Goal: Task Accomplishment & Management: Complete application form

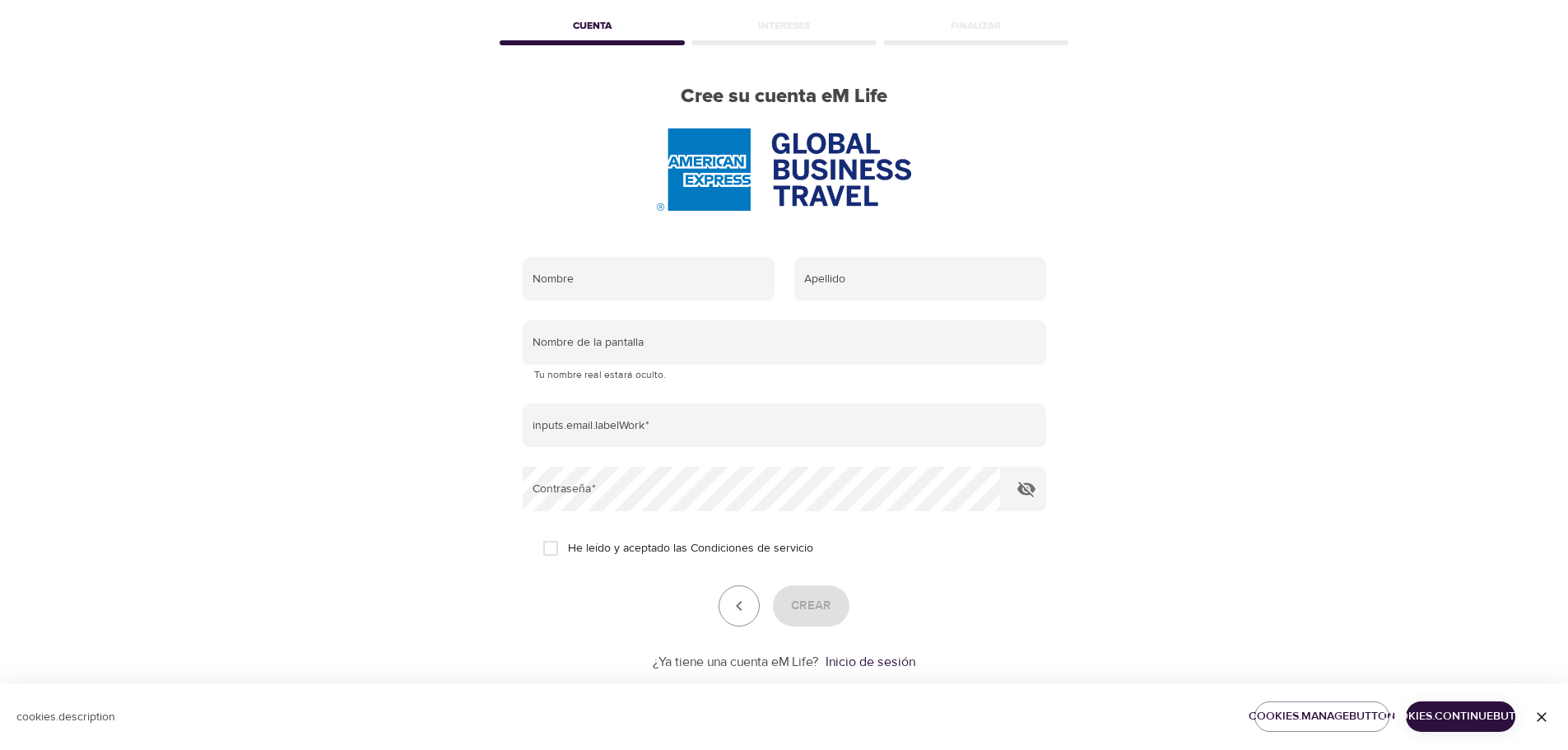
scroll to position [104, 0]
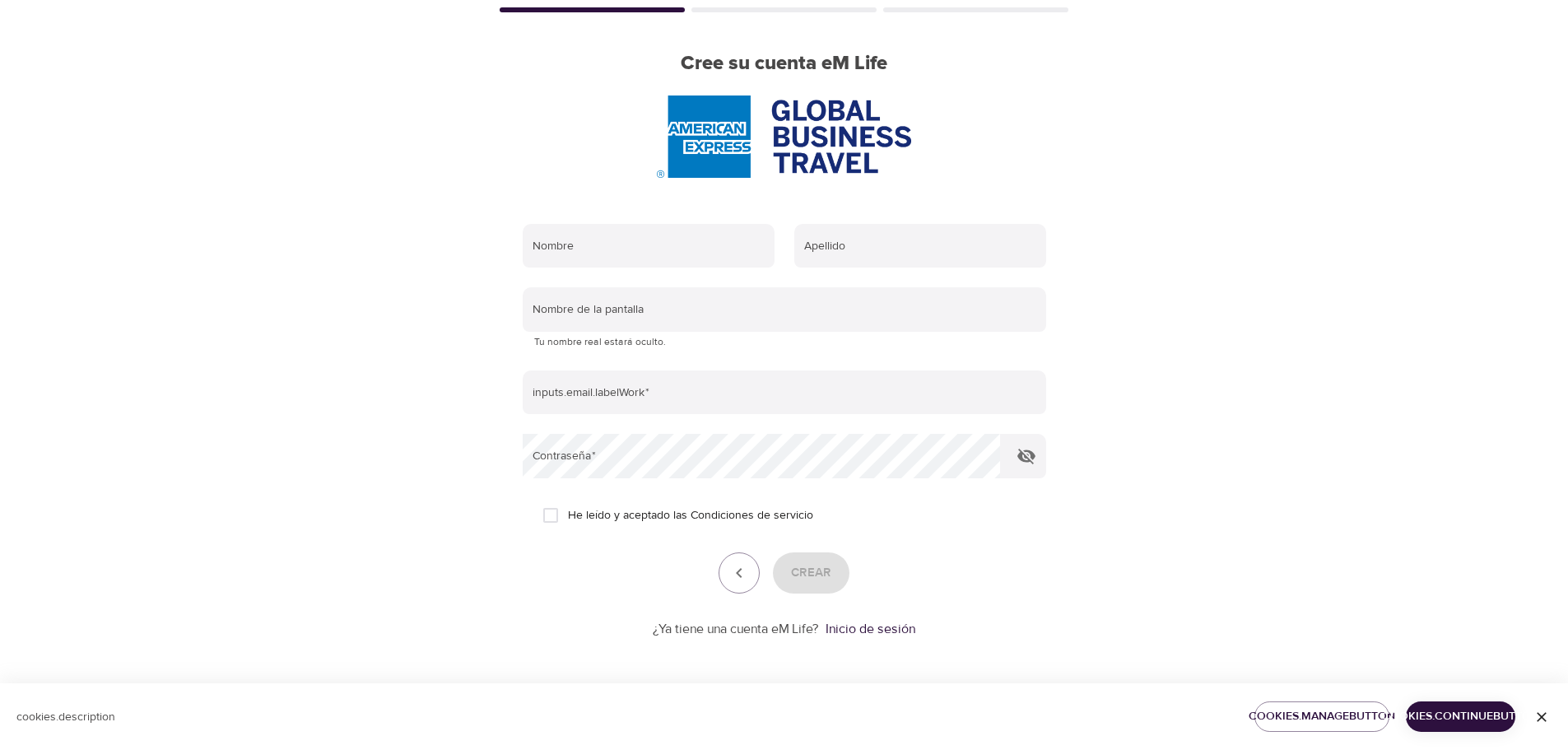
drag, startPoint x: 1438, startPoint y: 716, endPoint x: 1414, endPoint y: 644, distance: 75.9
click at [1414, 644] on div "User Profile Cuenta Intereses Finalizar Cree su cuenta eM Life Nombre Apellido …" at bounding box center [784, 270] width 1568 height 750
click at [1536, 716] on icon "button" at bounding box center [1542, 716] width 17 height 17
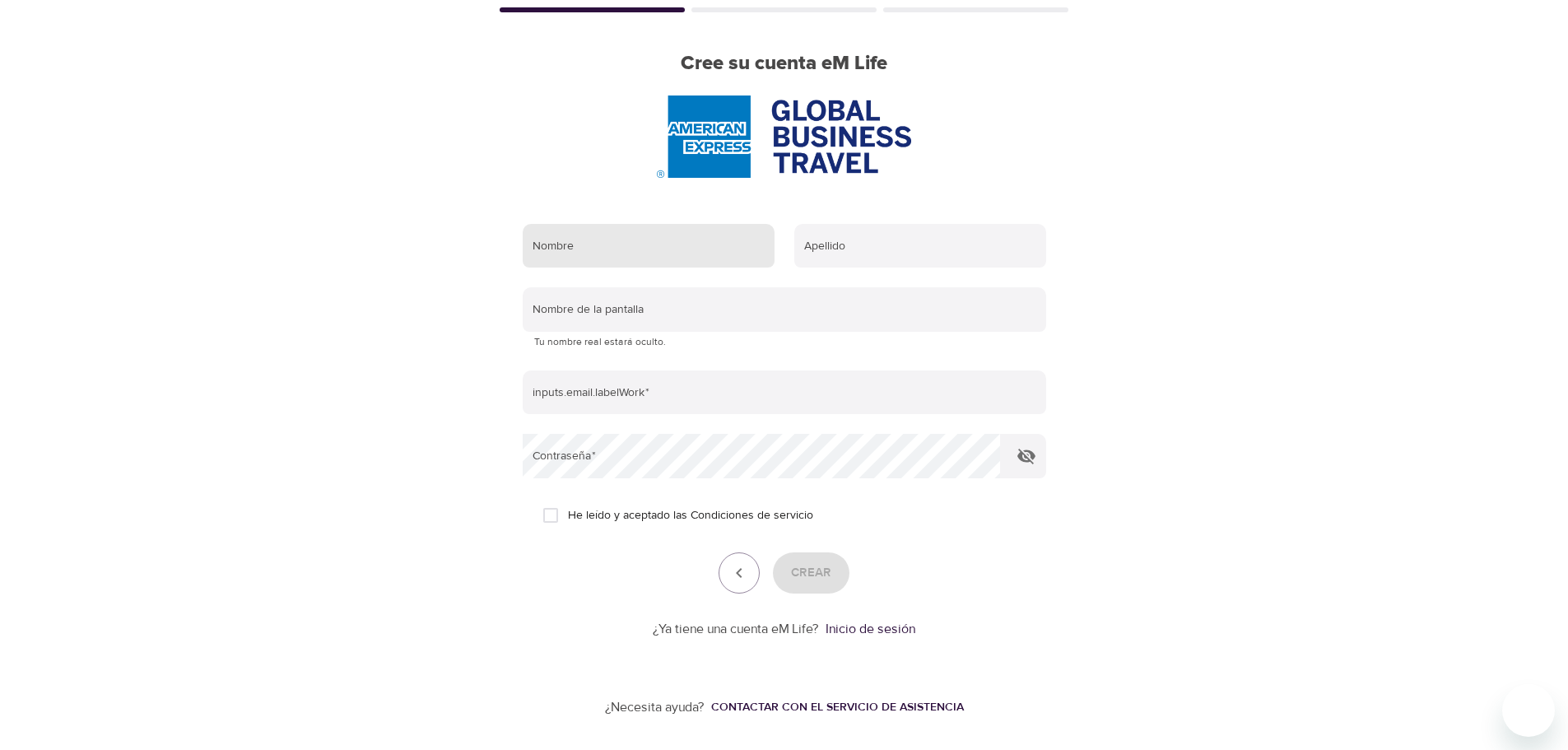
click at [554, 239] on input "text" at bounding box center [649, 245] width 252 height 45
type input "[PERSON_NAME]"
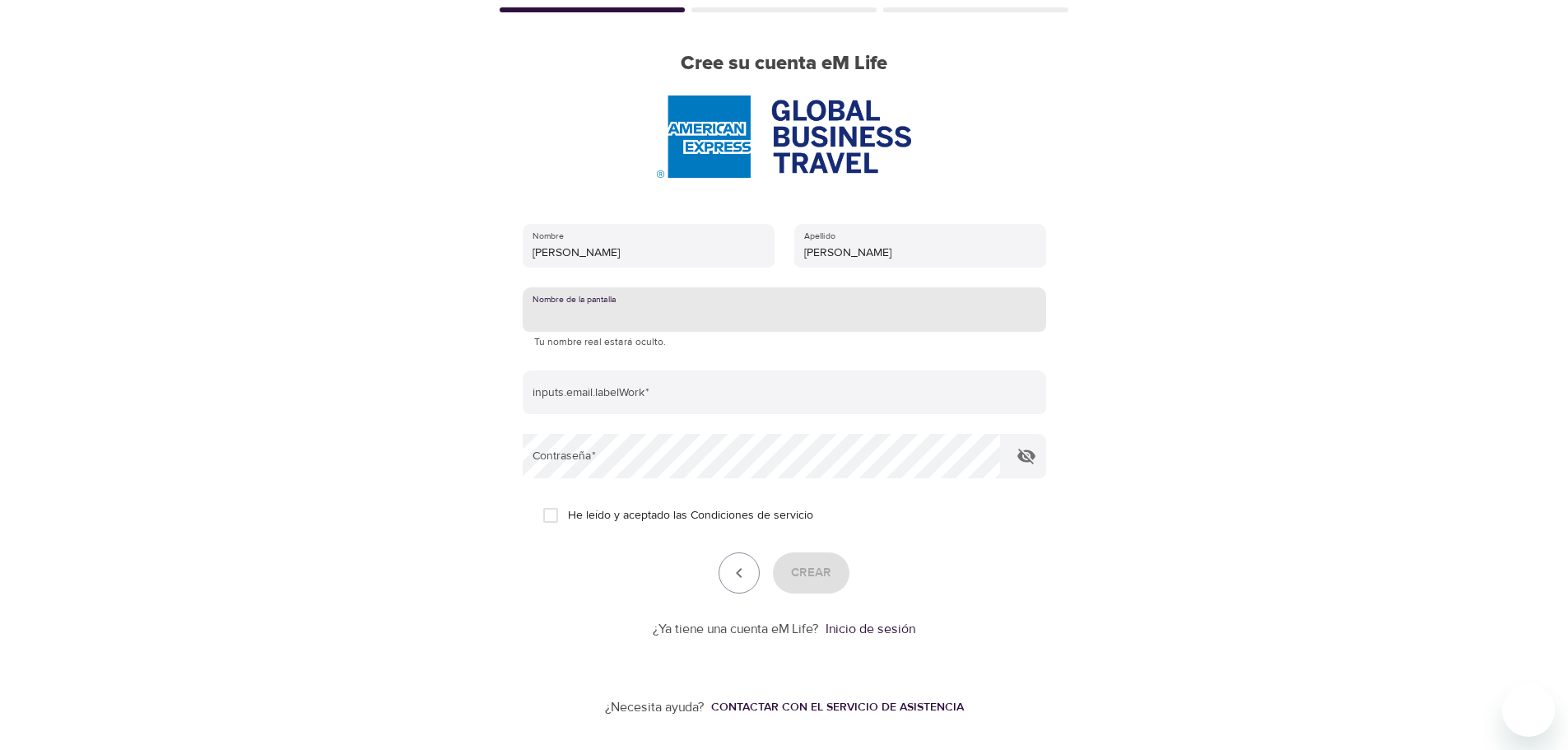
click at [584, 301] on input "text" at bounding box center [784, 309] width 524 height 45
type input "Jsanch"
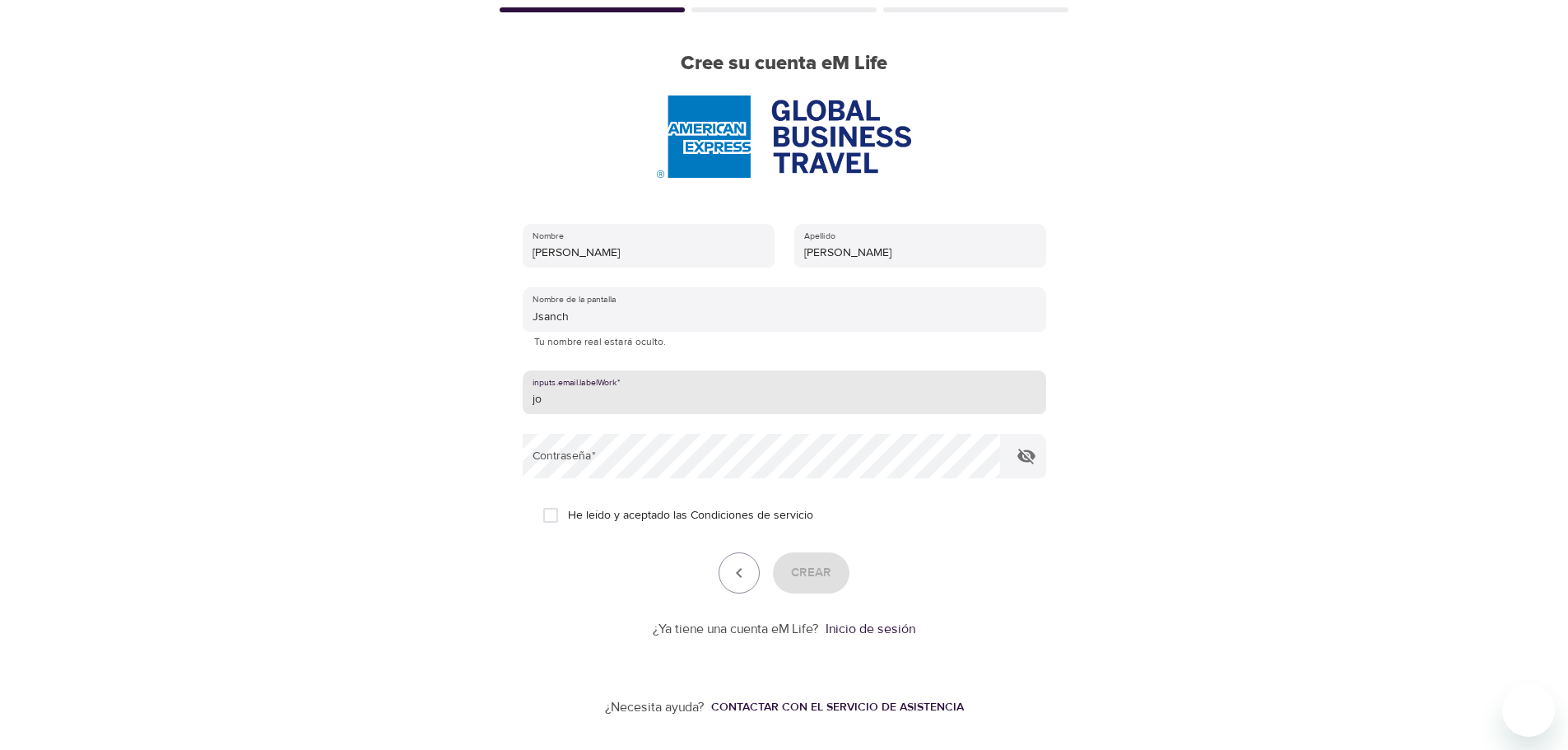
type input "[PERSON_NAME][EMAIL_ADDRESS][PERSON_NAME][DOMAIN_NAME]"
click at [554, 508] on input "He leído y aceptado las Condiciones de servicio" at bounding box center [550, 515] width 35 height 35
checkbox input "true"
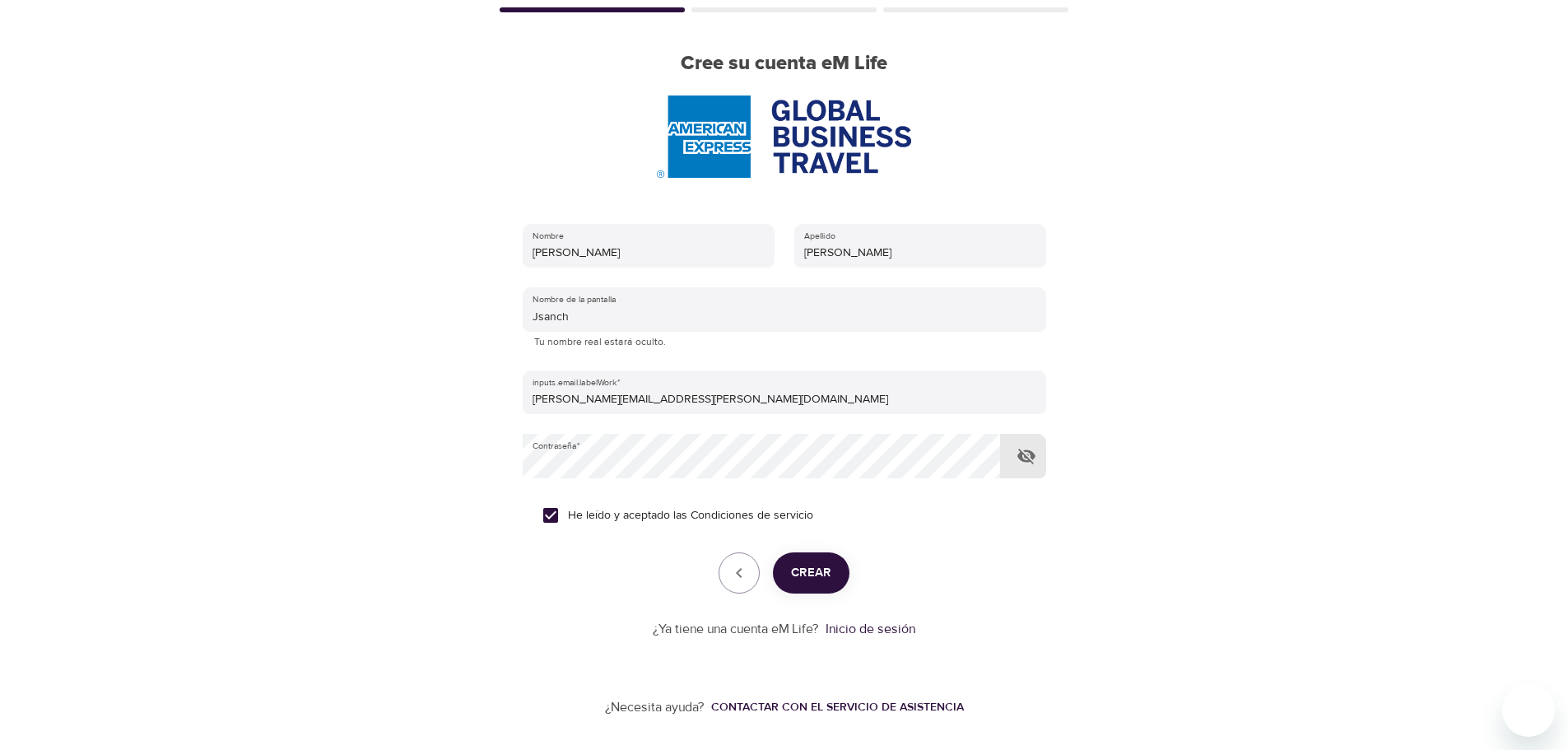
click at [1019, 463] on icon "button" at bounding box center [1026, 456] width 20 height 20
click at [810, 572] on span "Crear" at bounding box center [811, 573] width 41 height 22
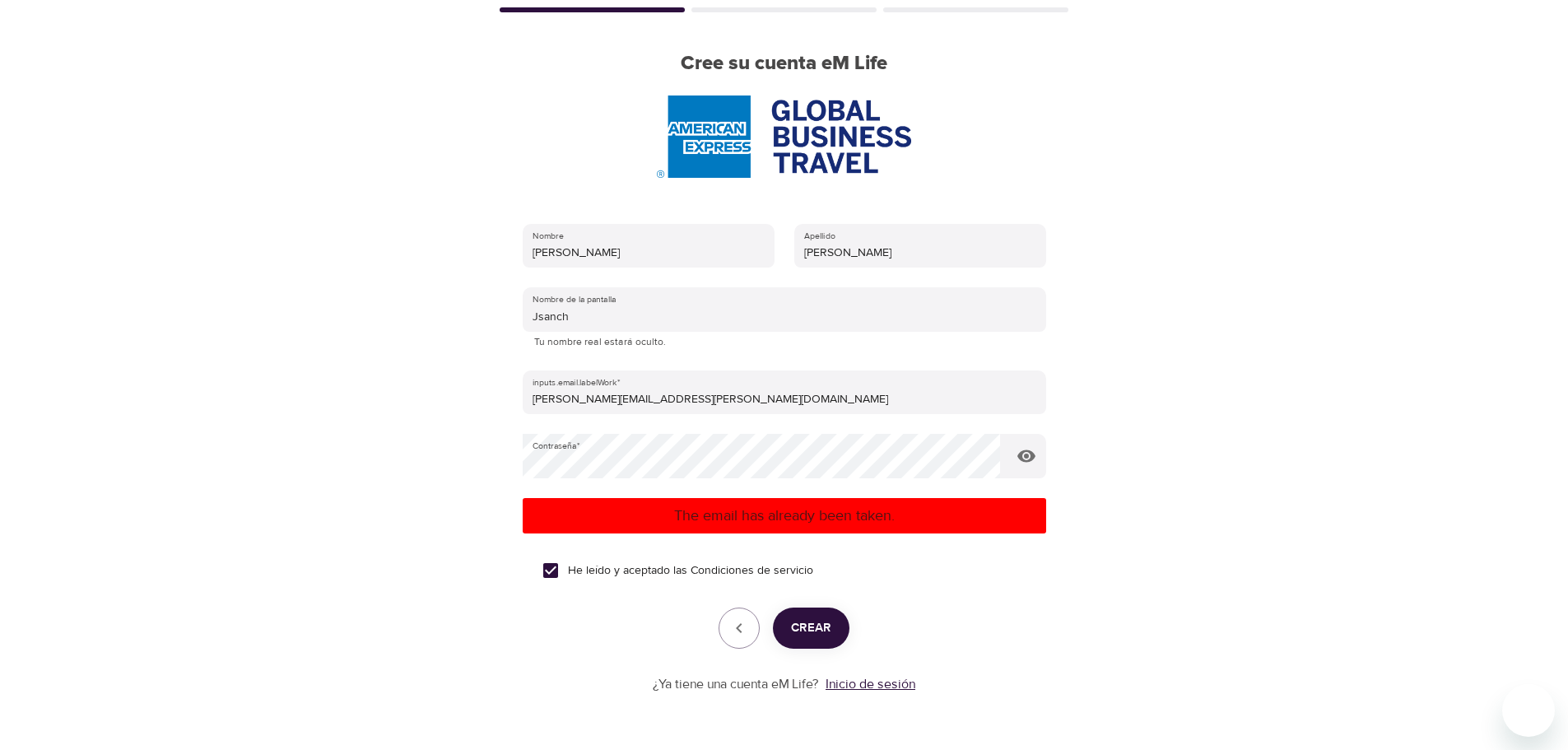
click at [886, 680] on link "Inicio de sesión" at bounding box center [870, 683] width 89 height 17
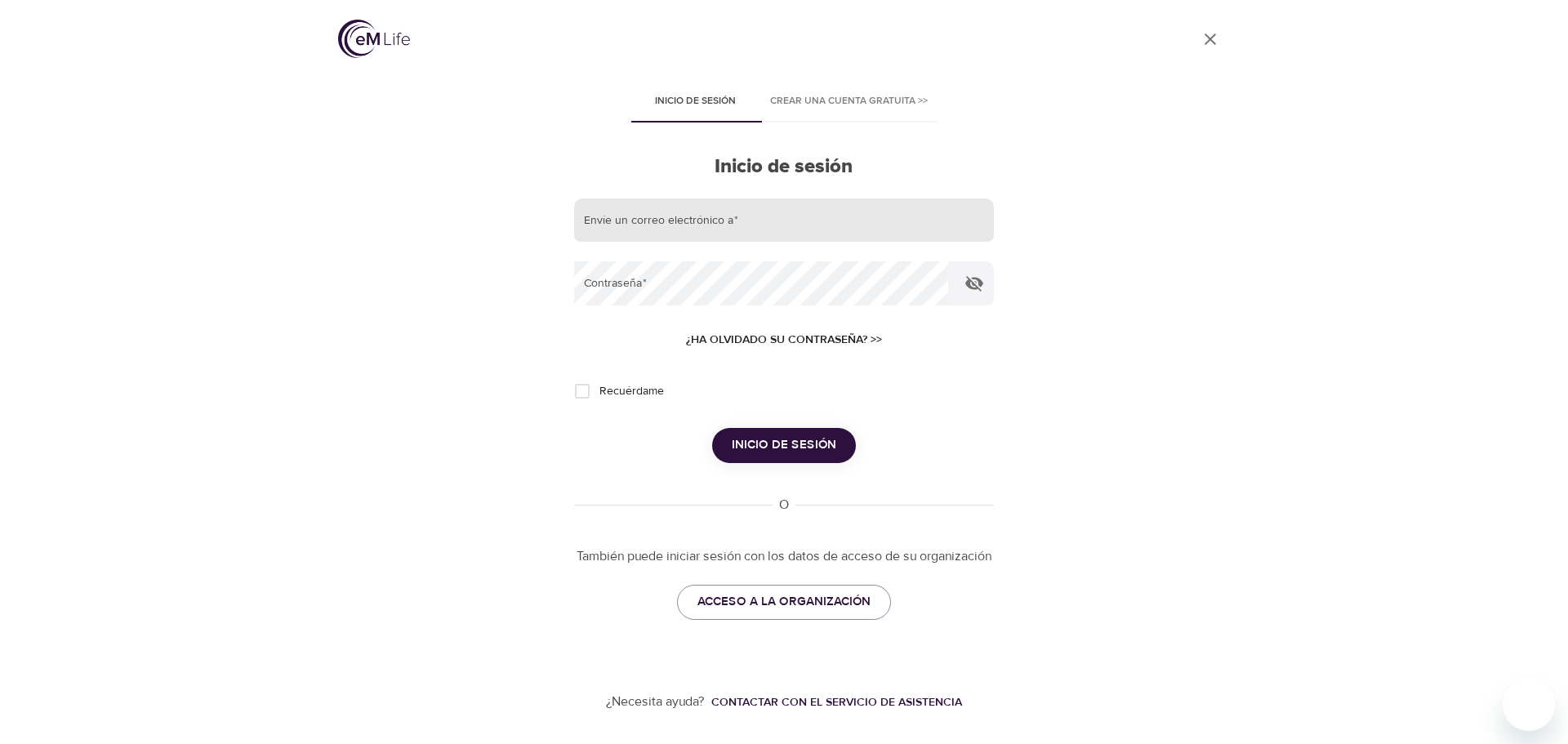
click at [642, 213] on input "email" at bounding box center [784, 220] width 420 height 44
type input "[PERSON_NAME][EMAIL_ADDRESS][PERSON_NAME][DOMAIN_NAME]"
click at [712, 428] on button "Inicio de sesión" at bounding box center [784, 444] width 144 height 34
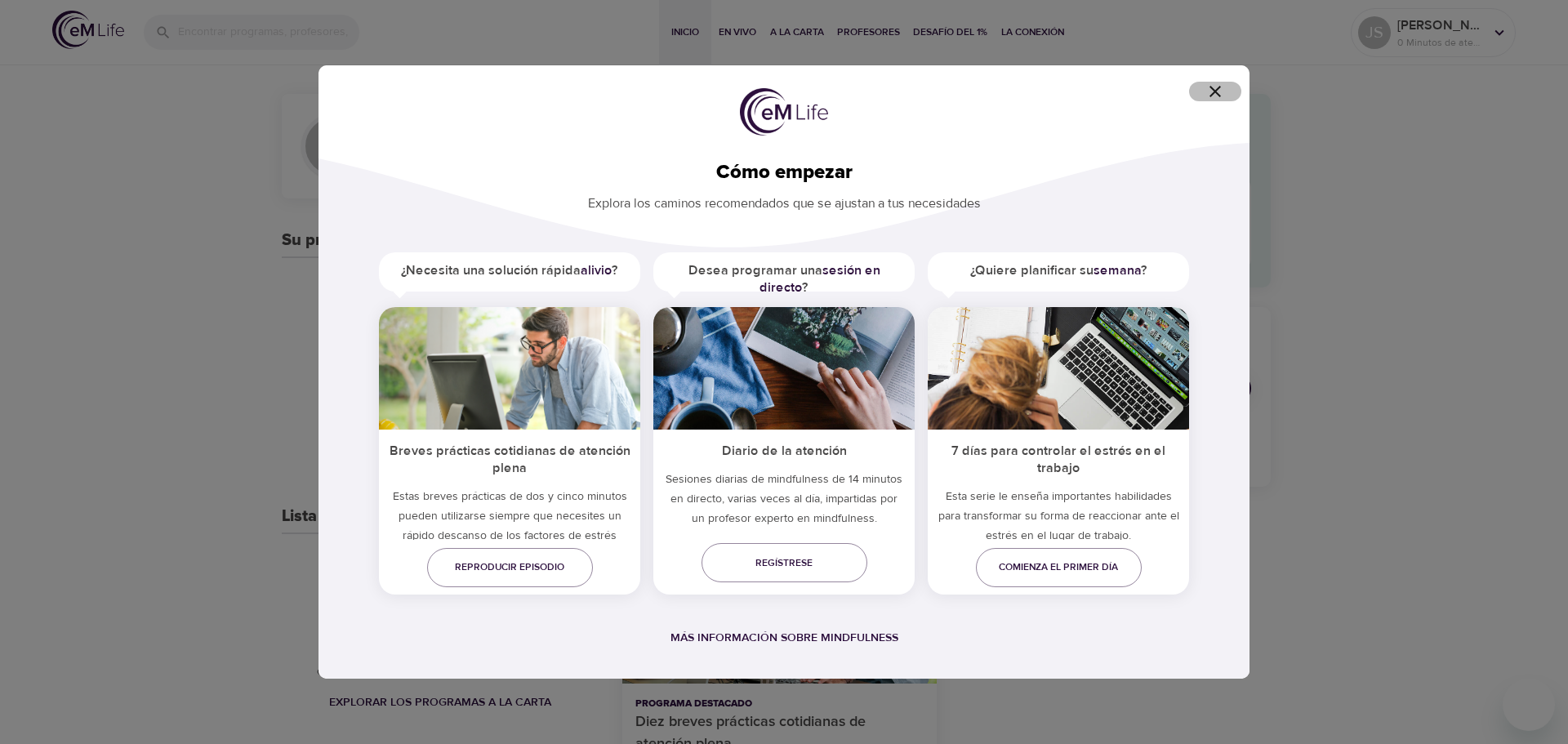
click at [1218, 93] on icon "button" at bounding box center [1215, 92] width 20 height 20
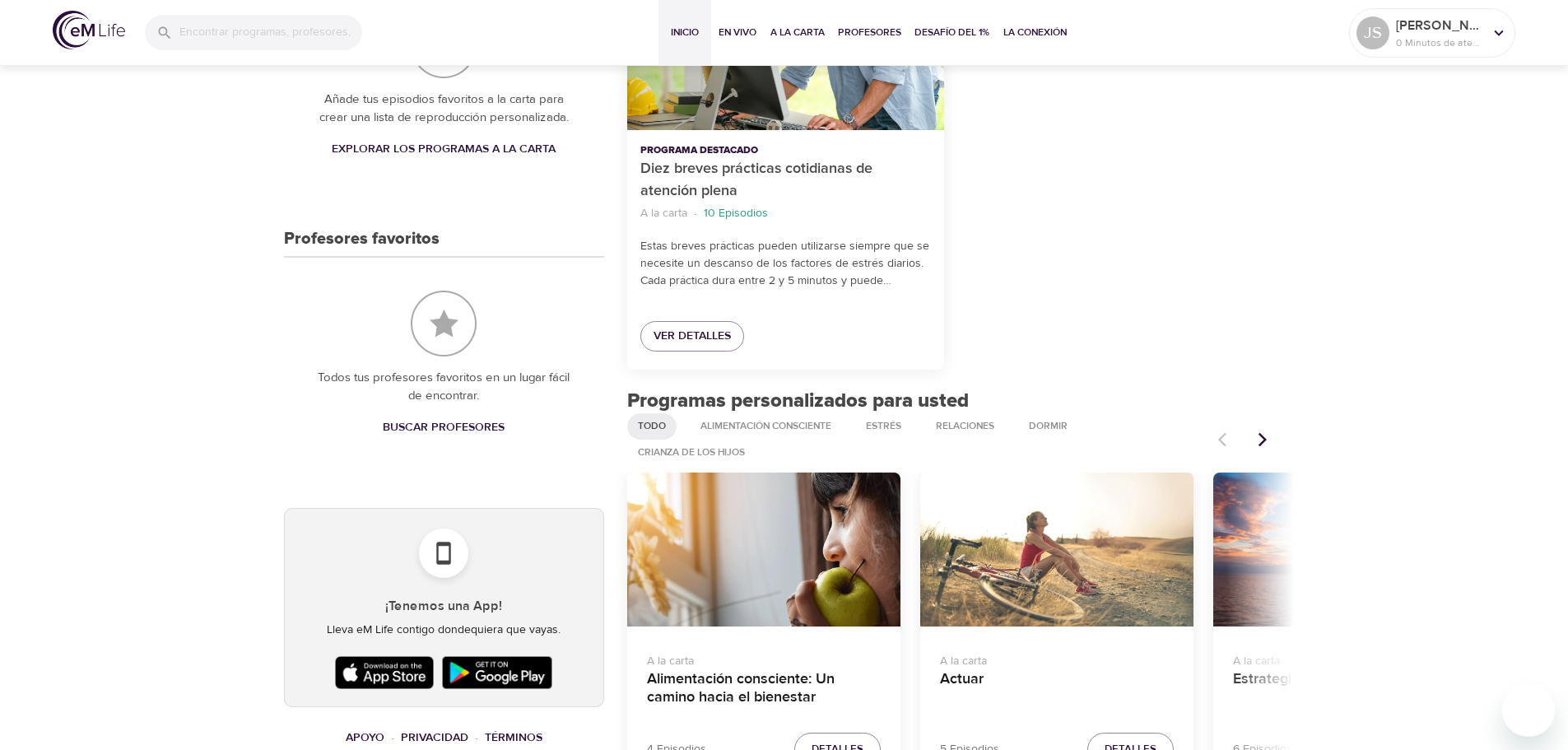
scroll to position [741, 0]
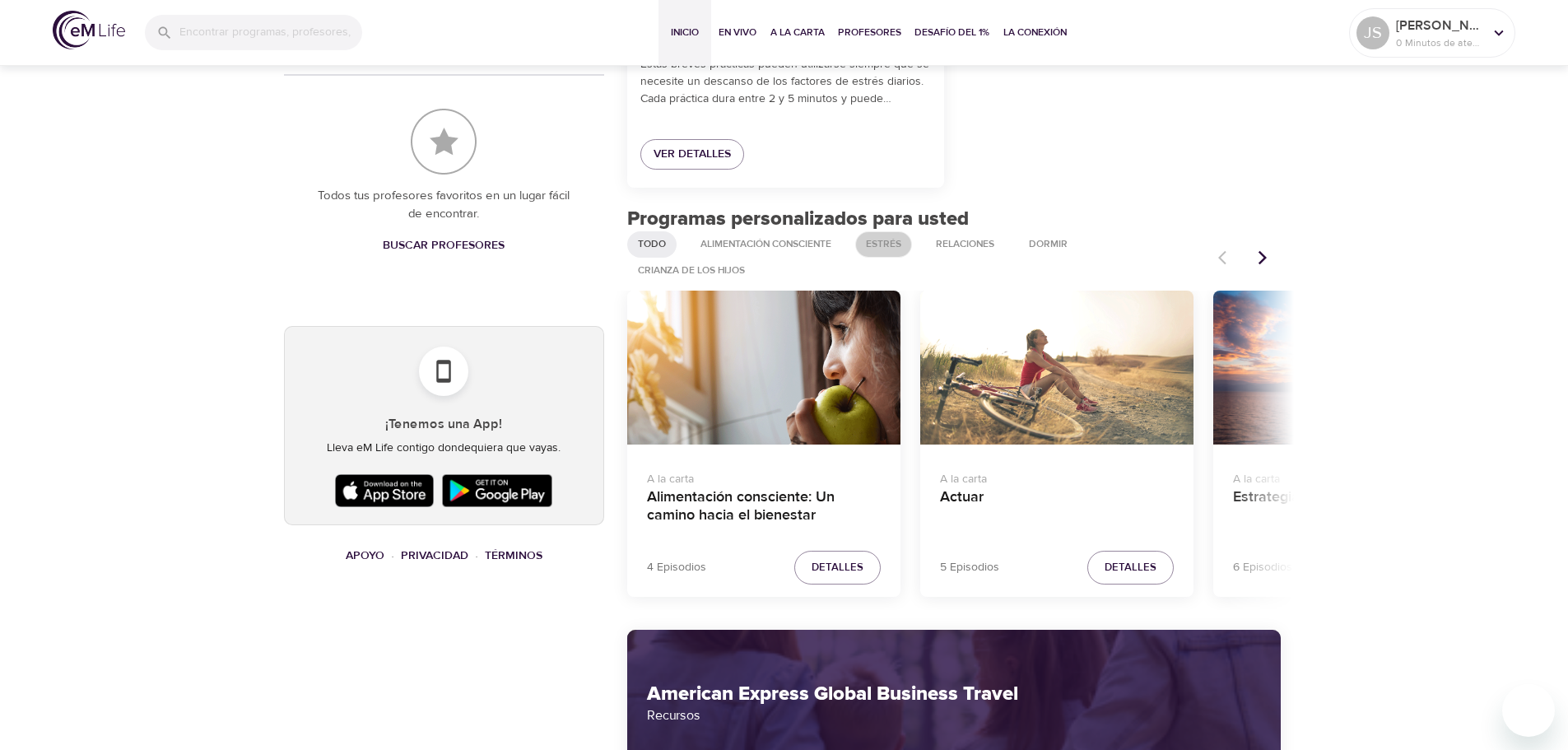
click at [893, 245] on span "Estrés" at bounding box center [884, 244] width 56 height 14
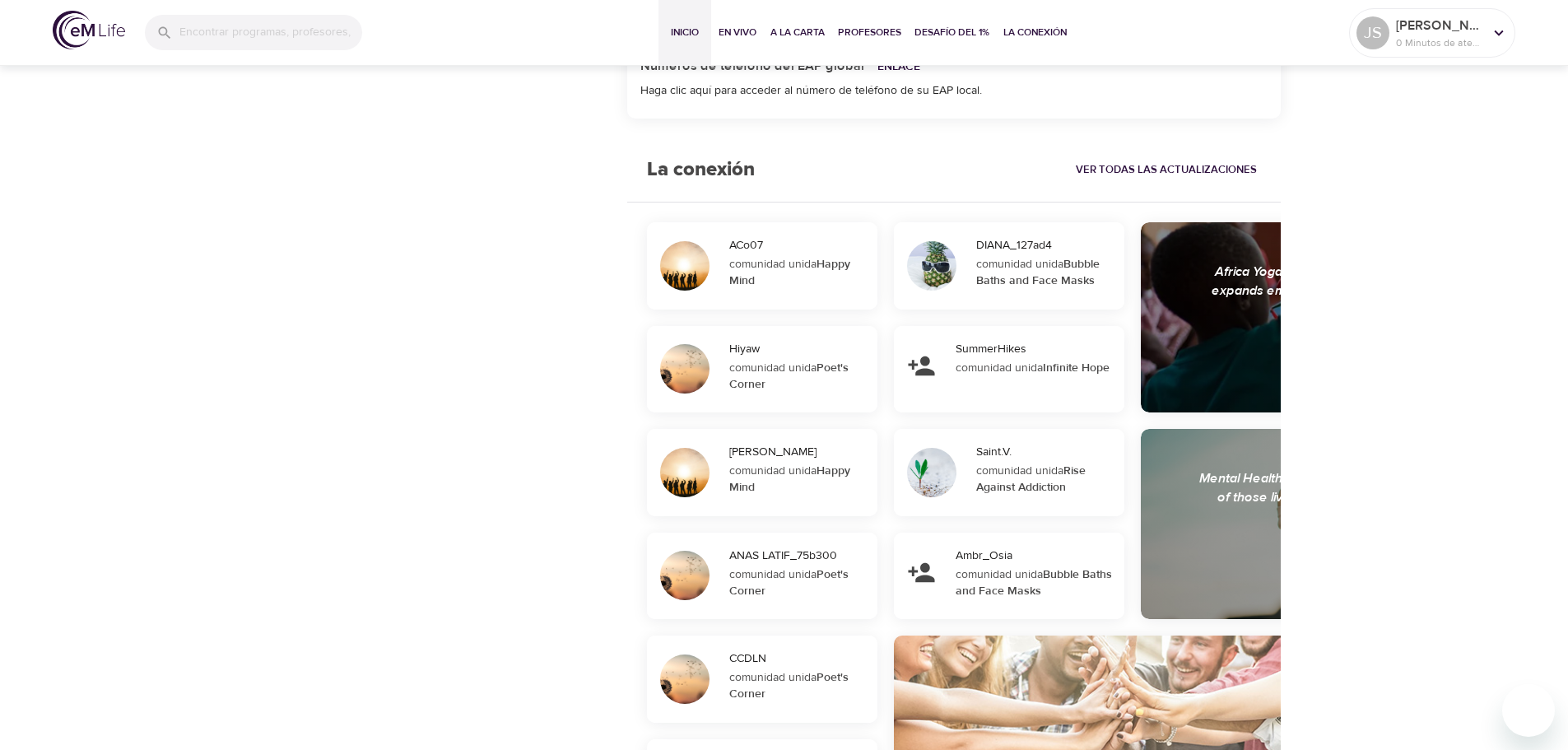
scroll to position [1630, 0]
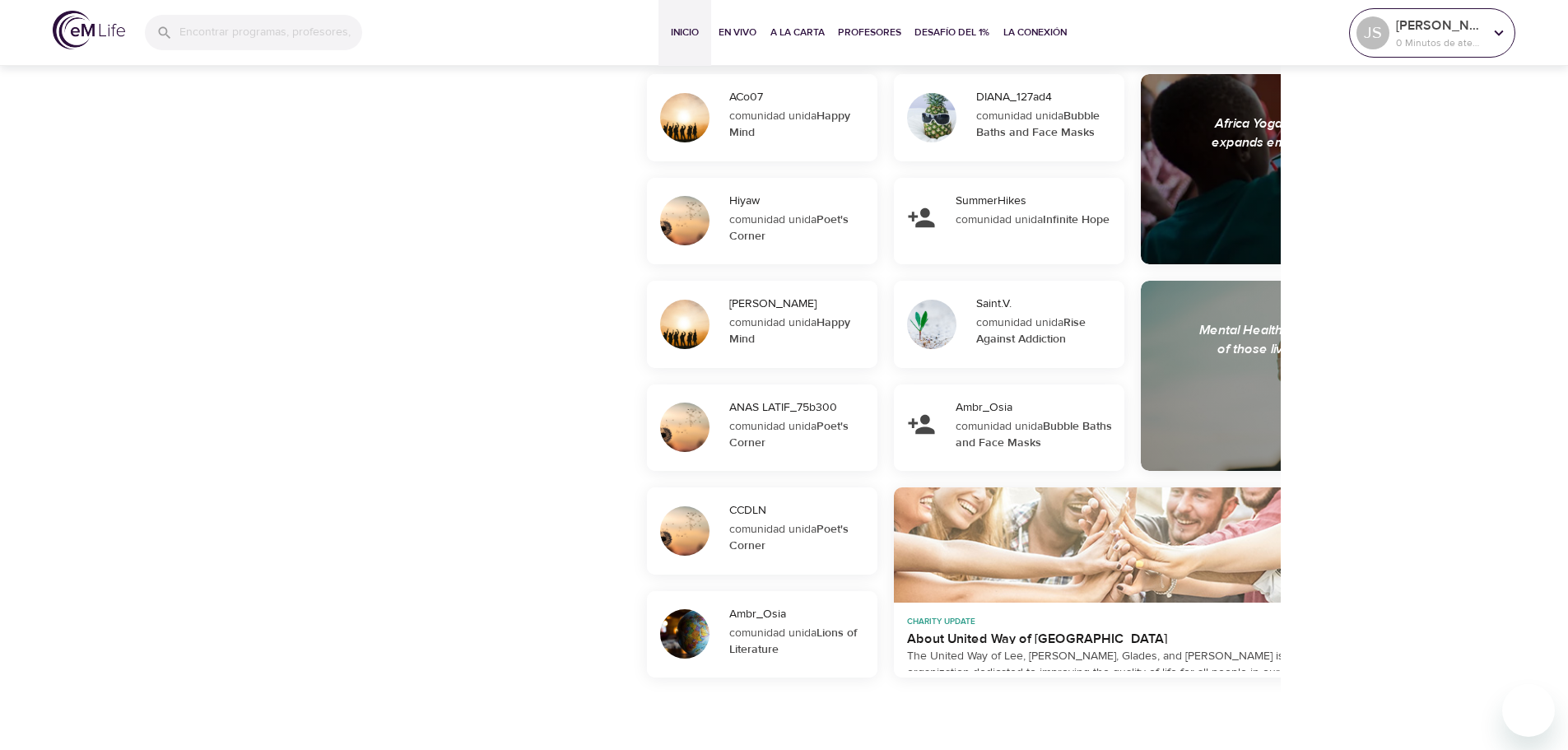
click at [1477, 46] on p "0 Minutos de atención" at bounding box center [1440, 43] width 87 height 15
